Goal: Check status

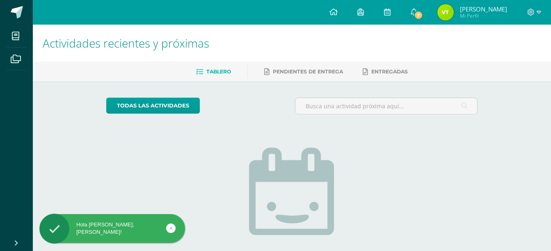
click at [454, 9] on img at bounding box center [446, 12] width 16 height 16
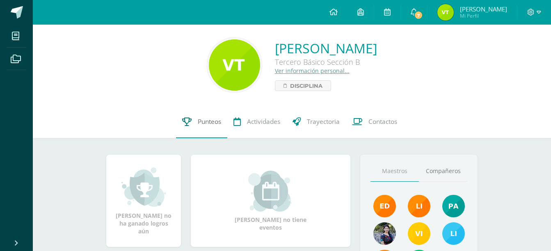
click at [191, 124] on link "Punteos" at bounding box center [201, 121] width 51 height 33
